Goal: Task Accomplishment & Management: Use online tool/utility

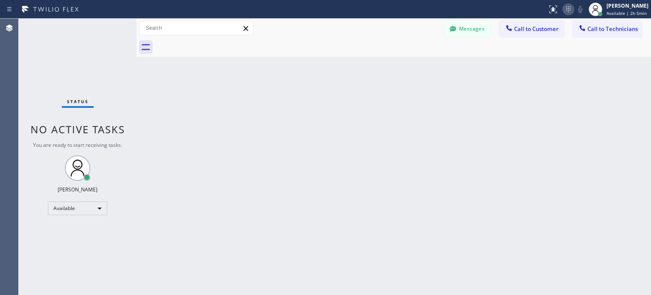
click at [565, 10] on icon at bounding box center [568, 9] width 10 height 10
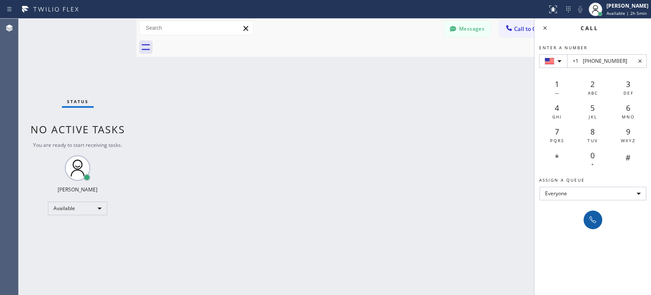
type input "+1 [PHONE_NUMBER]"
click at [596, 212] on button at bounding box center [593, 219] width 19 height 19
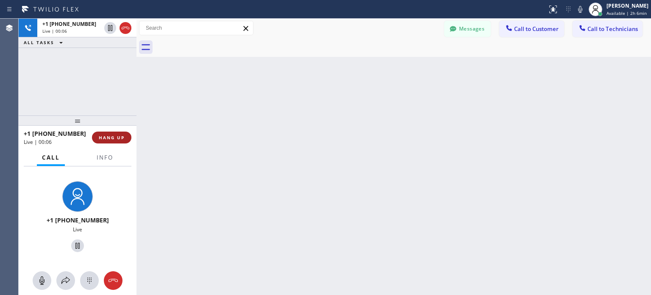
click at [123, 139] on span "HANG UP" at bounding box center [112, 137] width 26 height 6
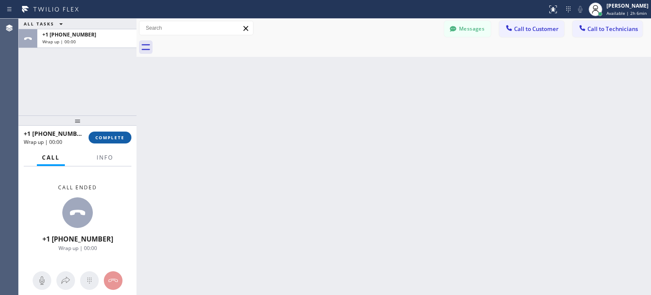
click at [122, 139] on span "COMPLETE" at bounding box center [109, 137] width 29 height 6
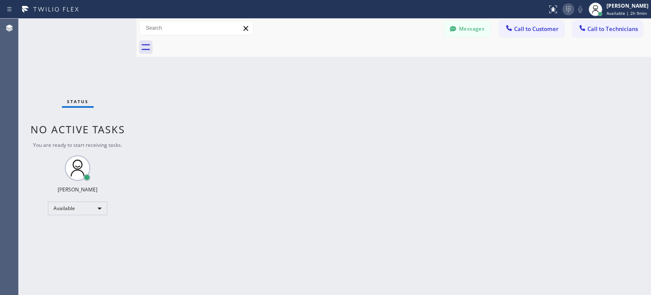
click at [563, 11] on icon at bounding box center [568, 9] width 10 height 10
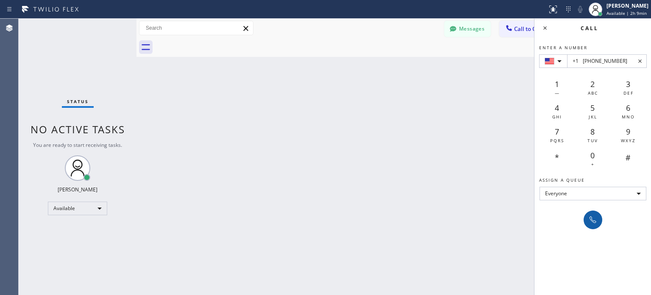
type input "+1 [PHONE_NUMBER]"
click at [593, 223] on icon at bounding box center [593, 219] width 10 height 10
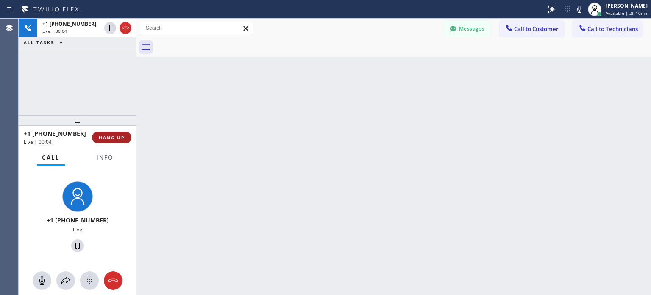
click at [119, 132] on button "HANG UP" at bounding box center [111, 137] width 39 height 12
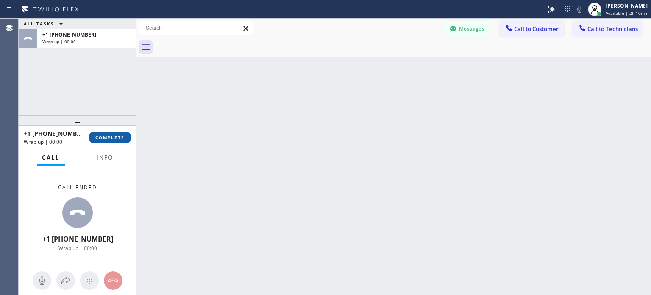
click at [118, 136] on span "COMPLETE" at bounding box center [109, 137] width 29 height 6
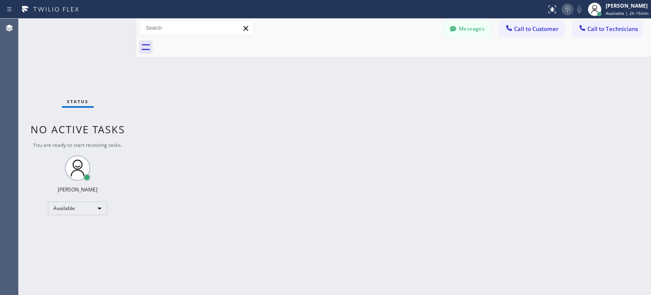
click at [570, 8] on icon at bounding box center [567, 9] width 10 height 10
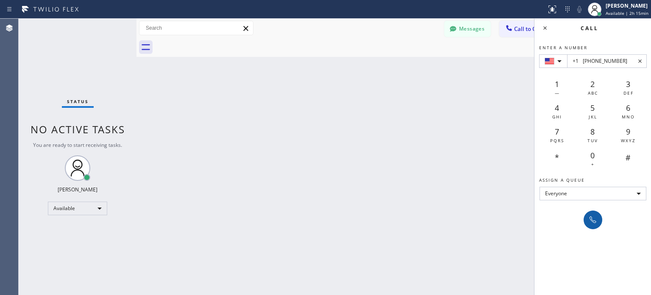
type input "+1 [PHONE_NUMBER]"
click at [595, 222] on icon at bounding box center [593, 219] width 7 height 7
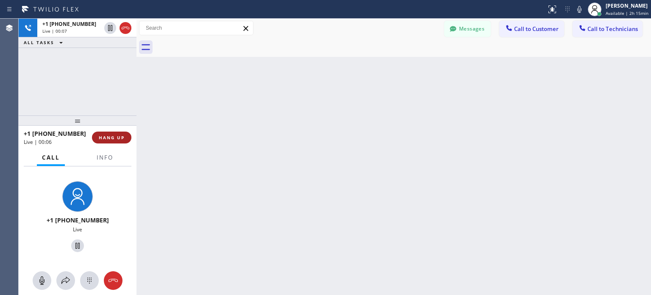
click at [117, 132] on button "HANG UP" at bounding box center [111, 137] width 39 height 12
click at [117, 135] on span "HANG UP" at bounding box center [112, 137] width 26 height 6
